Goal: Task Accomplishment & Management: Manage account settings

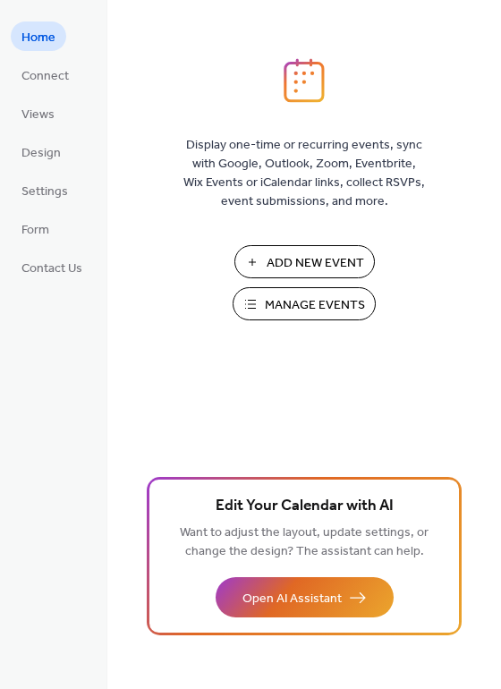
click at [304, 298] on span "Manage Events" at bounding box center [315, 305] width 100 height 19
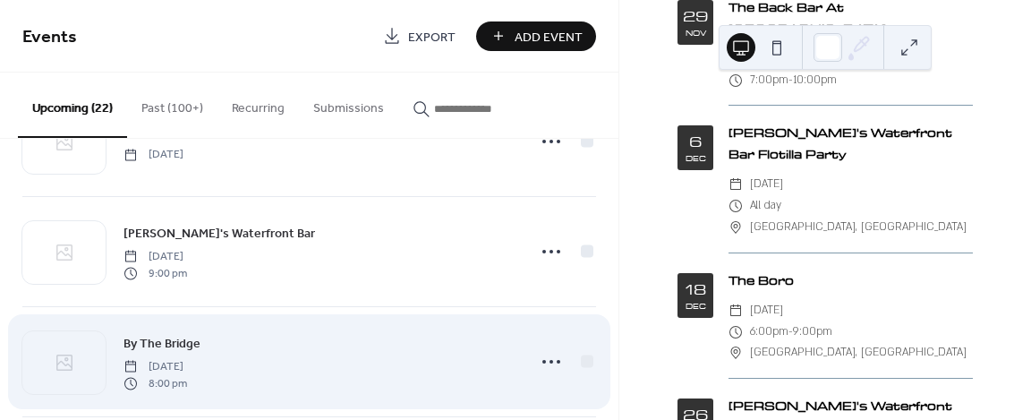
scroll to position [2058, 0]
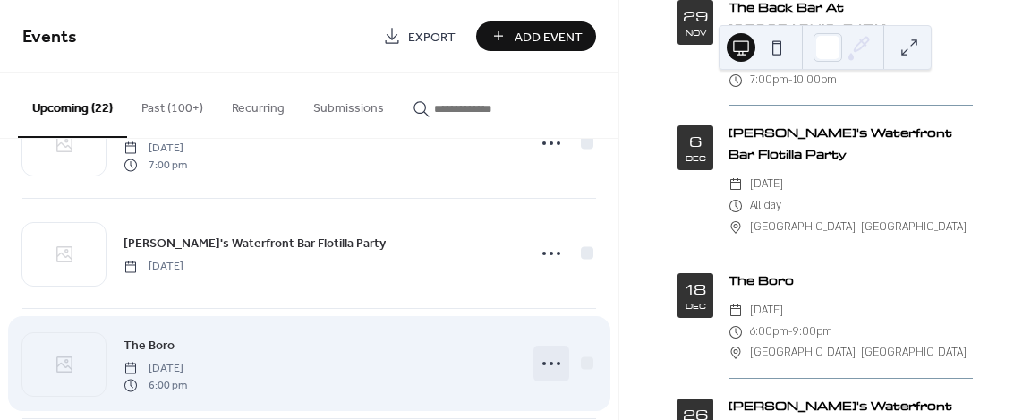
click at [548, 360] on icon at bounding box center [551, 363] width 29 height 29
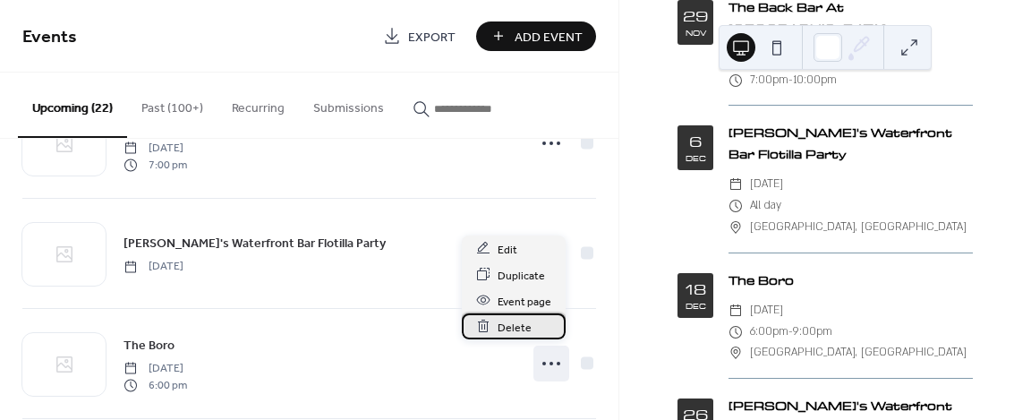
click at [496, 324] on div "Delete" at bounding box center [514, 326] width 104 height 26
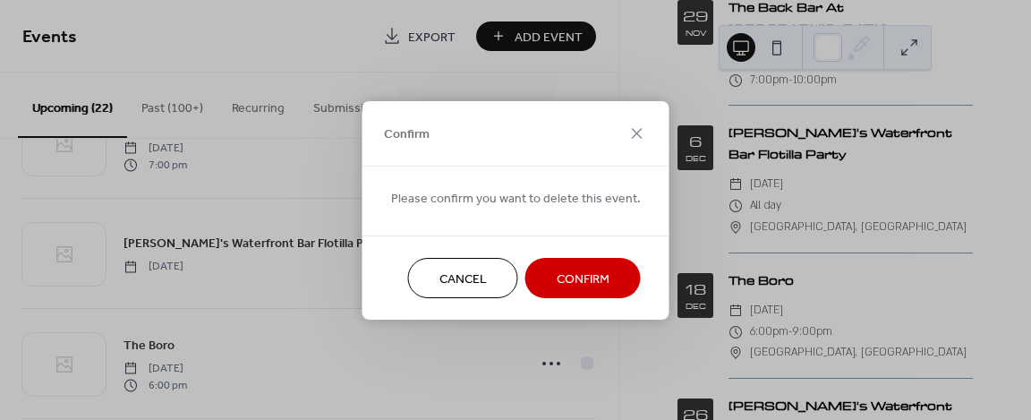
click at [575, 275] on span "Confirm" at bounding box center [583, 278] width 53 height 19
